Goal: Find contact information: Find contact information

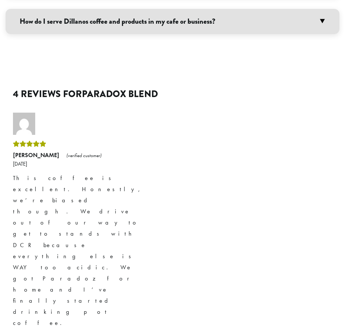
scroll to position [1203, 0]
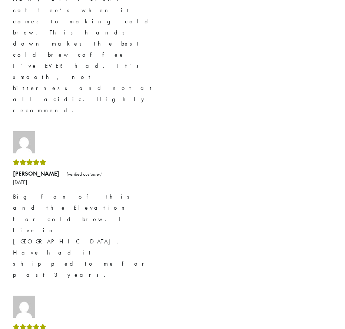
drag, startPoint x: 232, startPoint y: 80, endPoint x: 207, endPoint y: 344, distance: 264.6
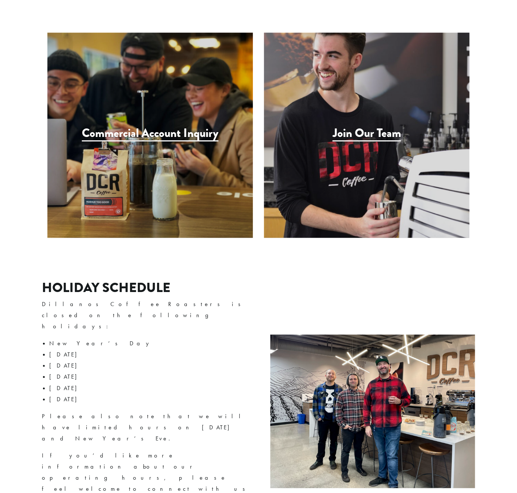
scroll to position [1073, 0]
